Goal: Book appointment/travel/reservation

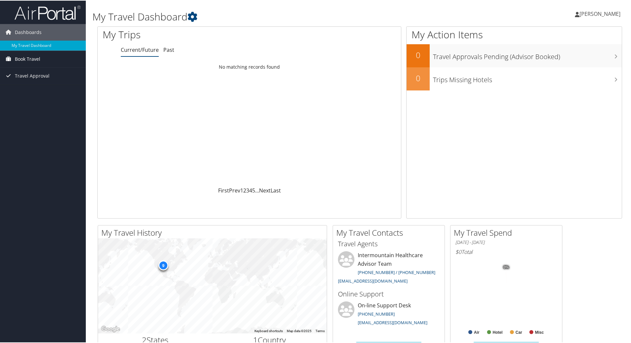
click at [32, 58] on span "Book Travel" at bounding box center [27, 58] width 25 height 17
click at [31, 80] on link "Book/Manage Online Trips" at bounding box center [43, 82] width 86 height 10
